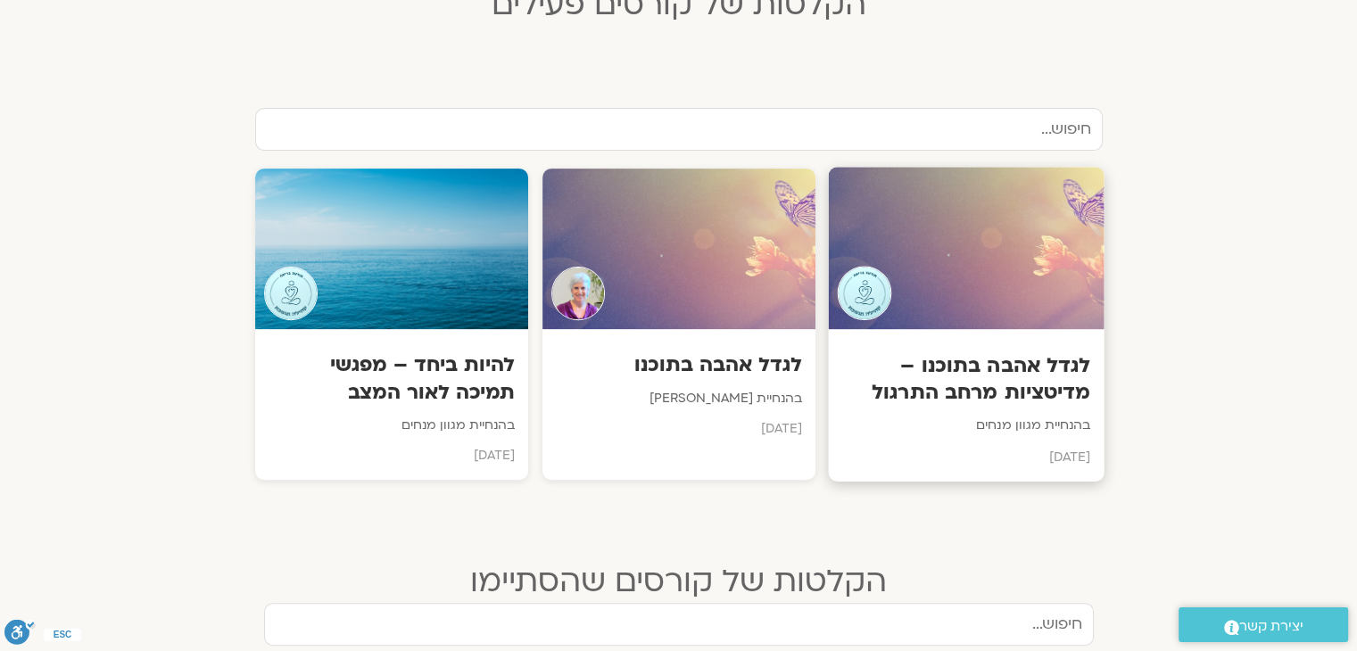
click at [939, 444] on div "לגדל אהבה בתוכנו – מדיטציות מרחב התרגול בהנחיית מגוון מנחים יולי 2025" at bounding box center [966, 405] width 276 height 153
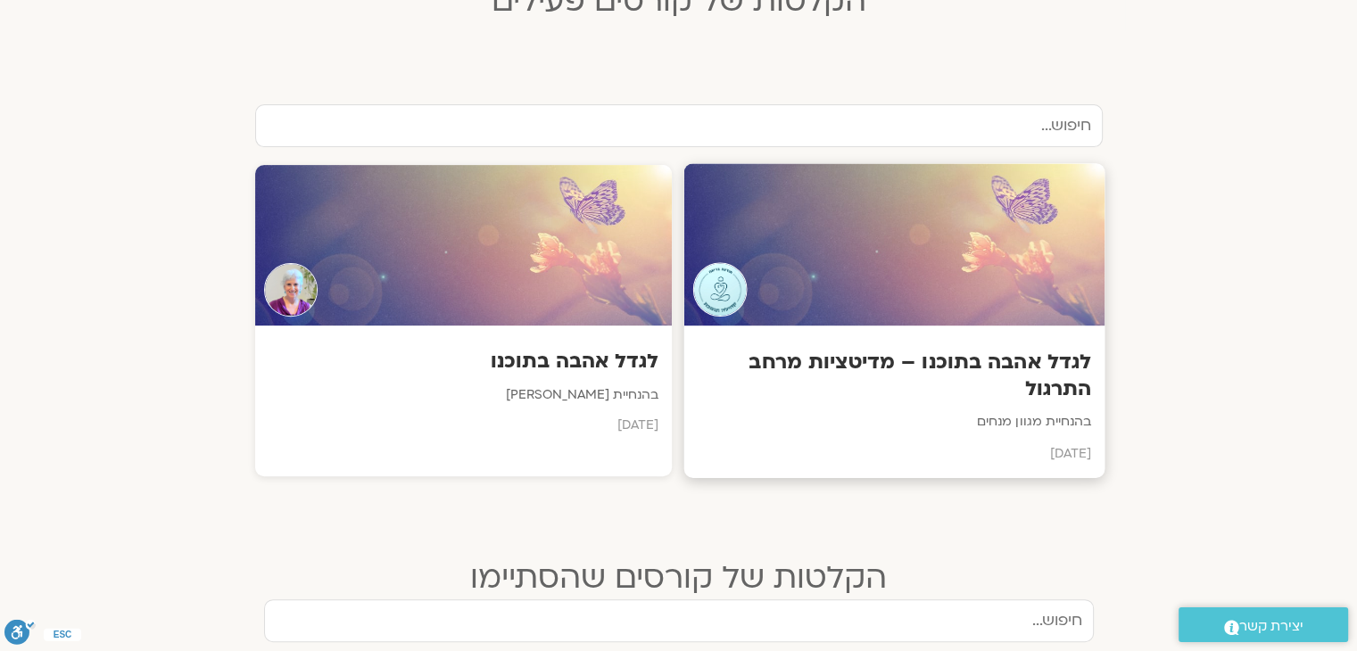
click at [1033, 359] on h3 "לגדל אהבה בתוכנו – מדיטציות מרחב התרגול" at bounding box center [894, 376] width 394 height 54
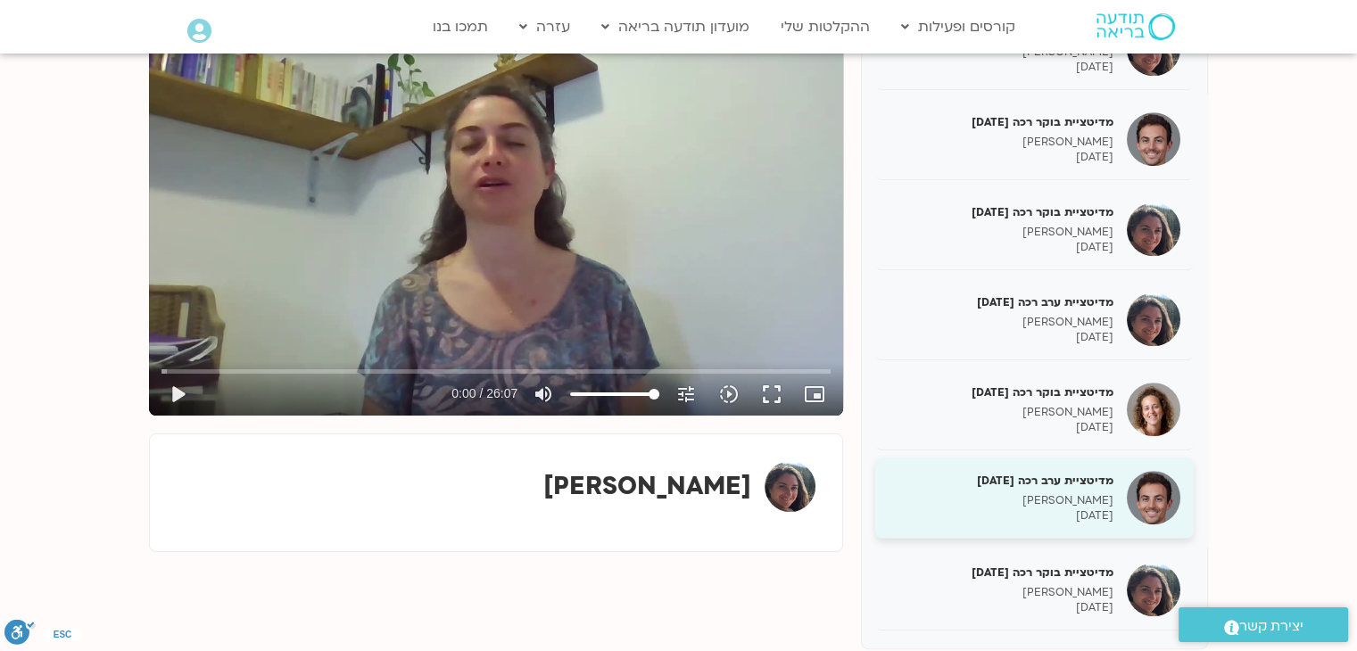
scroll to position [357, 0]
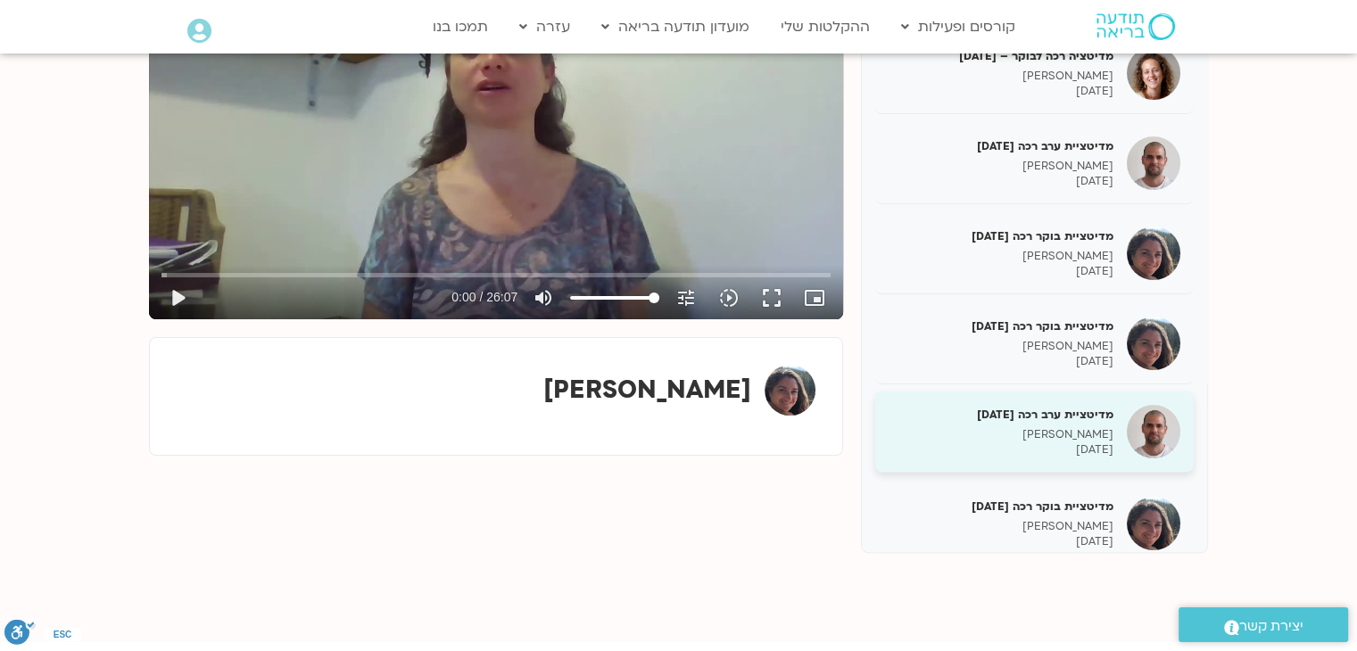
click at [1086, 415] on h5 "מדיטציית ערב רכה [DATE]" at bounding box center [1001, 415] width 225 height 16
